Goal: Download file/media

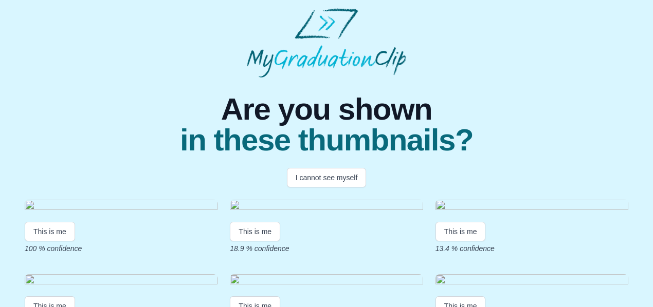
click at [166, 214] on img at bounding box center [121, 207] width 193 height 14
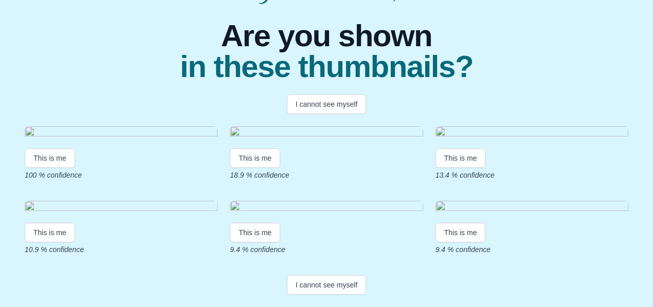
scroll to position [82, 0]
click at [49, 168] on button "This is me" at bounding box center [50, 159] width 50 height 20
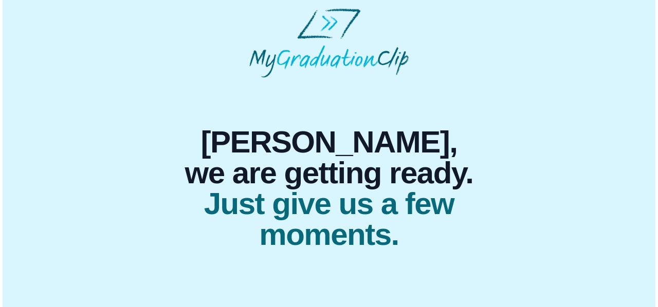
scroll to position [0, 0]
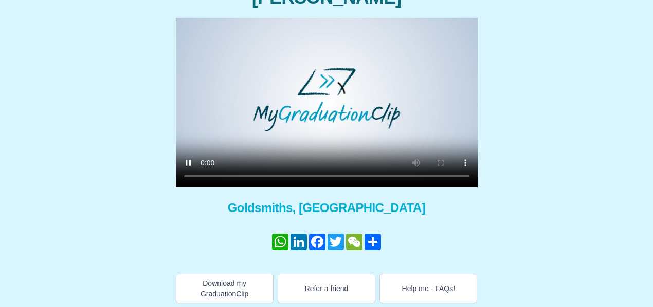
scroll to position [142, 0]
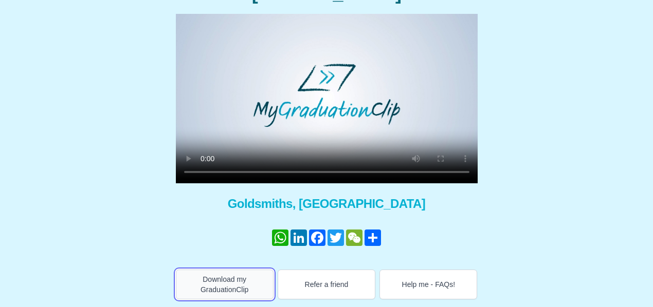
click at [244, 280] on button "Download my GraduationClip" at bounding box center [225, 285] width 98 height 30
